Goal: Task Accomplishment & Management: Manage account settings

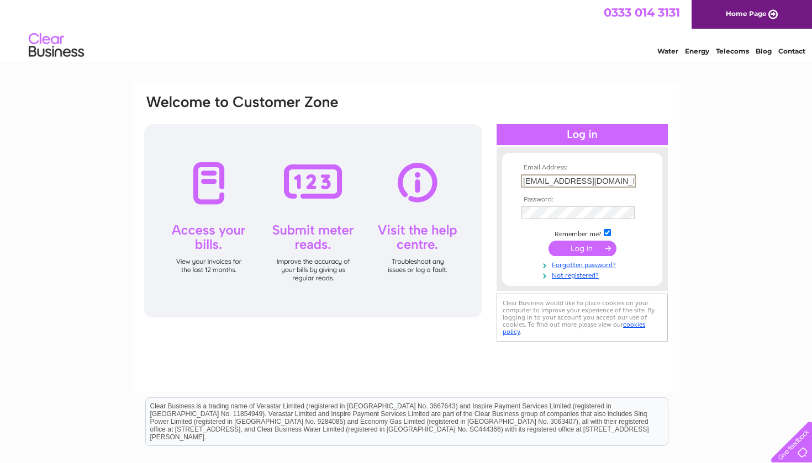
type input "info@labellavista.co.uk"
click at [574, 245] on input "submit" at bounding box center [583, 247] width 68 height 15
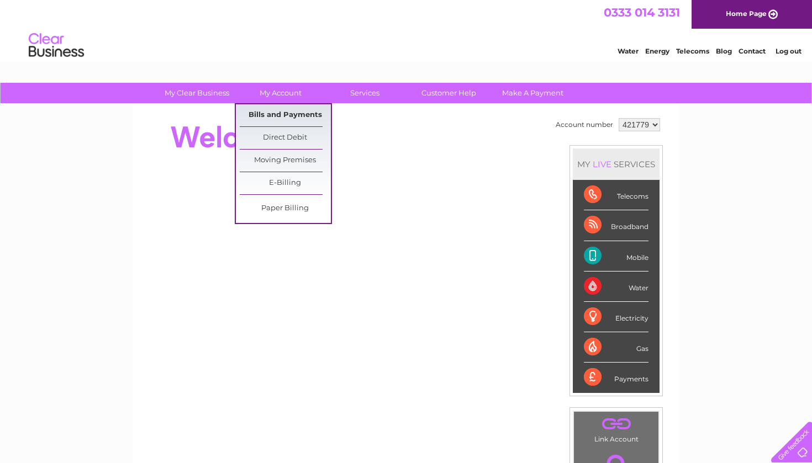
click at [267, 115] on link "Bills and Payments" at bounding box center [285, 115] width 91 height 22
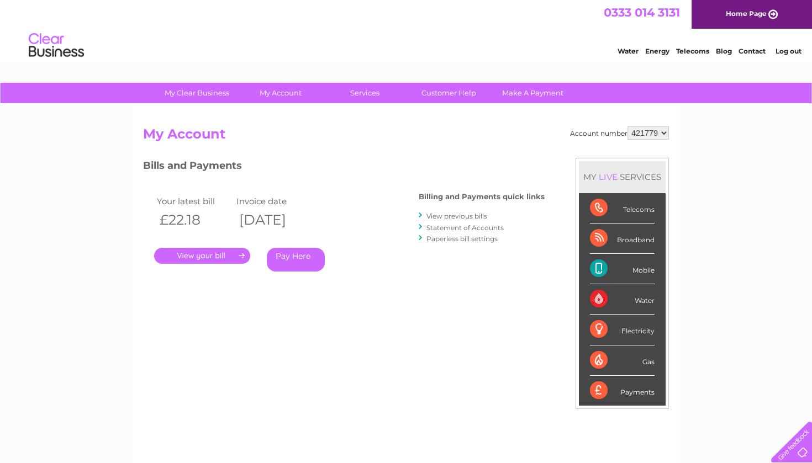
click at [205, 252] on link "." at bounding box center [202, 256] width 96 height 16
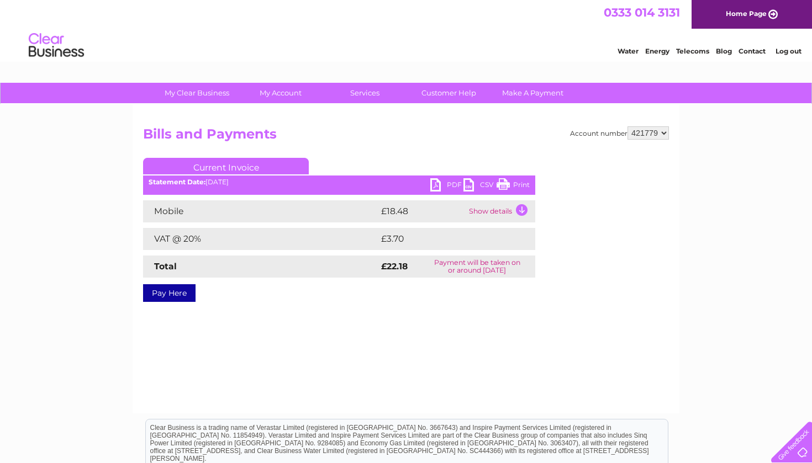
click at [439, 184] on link "PDF" at bounding box center [446, 186] width 33 height 16
